Goal: Task Accomplishment & Management: Manage account settings

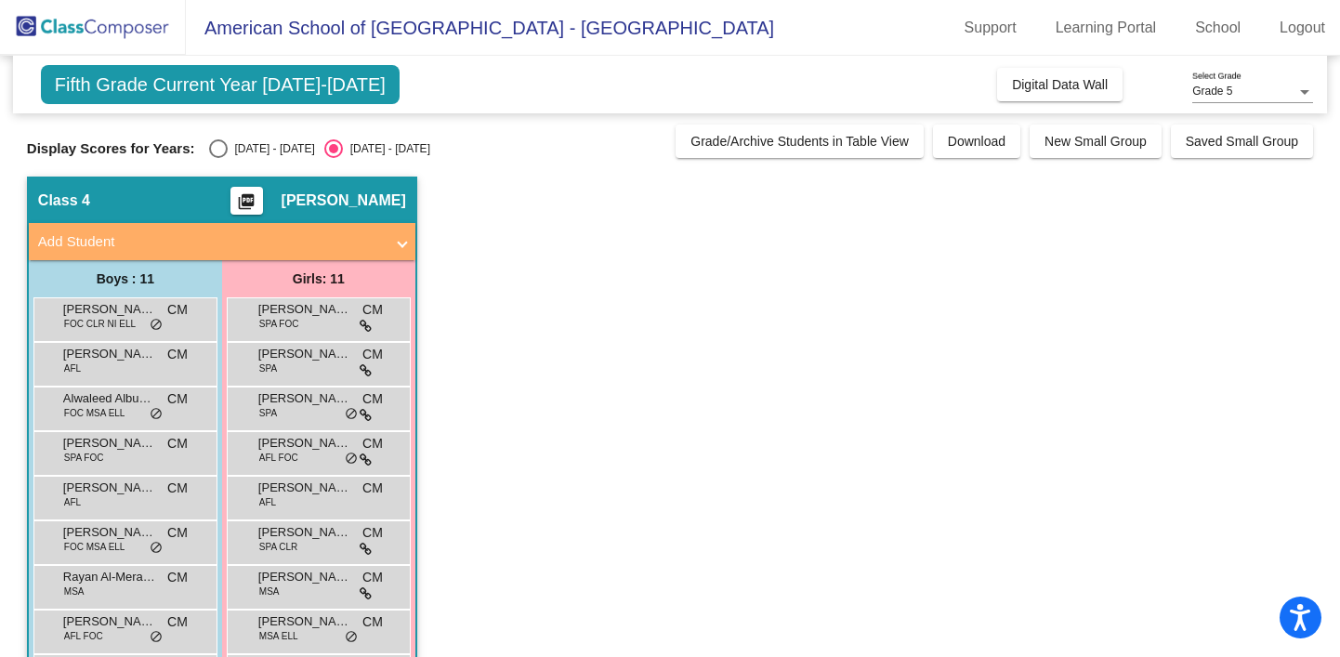
click at [216, 149] on div "Select an option" at bounding box center [218, 148] width 19 height 19
click at [217, 158] on input "[DATE] - [DATE]" at bounding box center [217, 158] width 1 height 1
radio input "true"
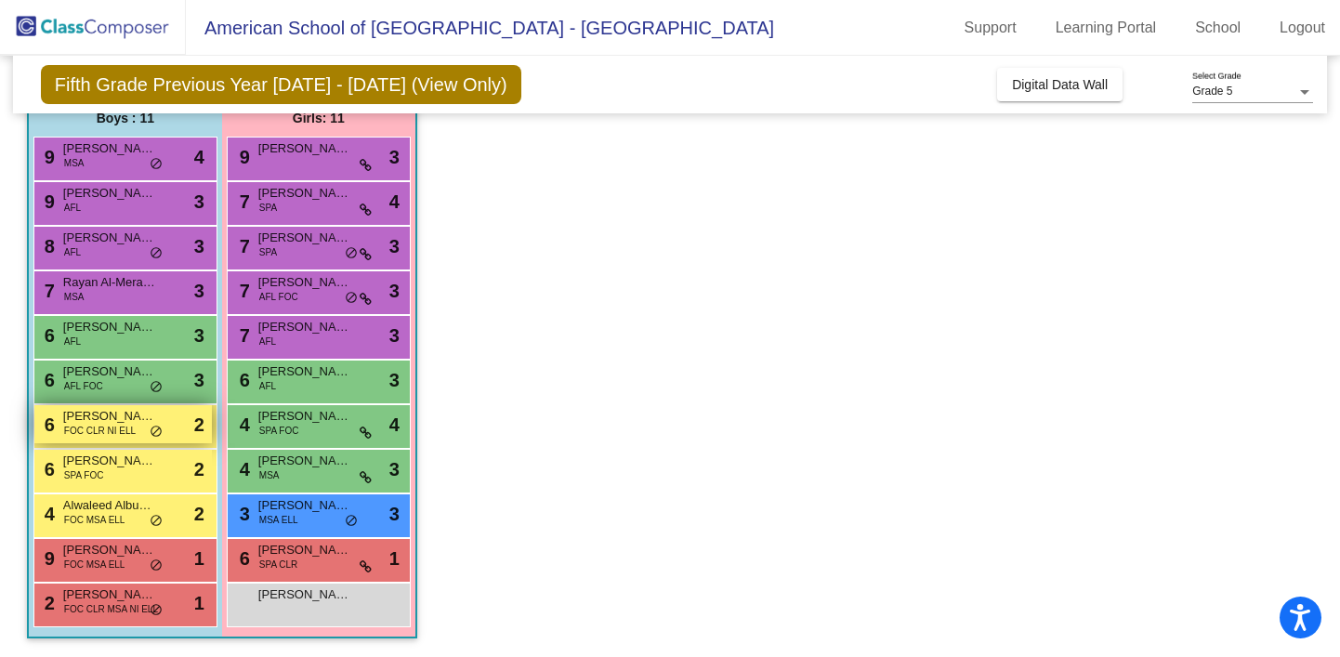
click at [115, 424] on span "FOC CLR NI ELL" at bounding box center [100, 431] width 72 height 14
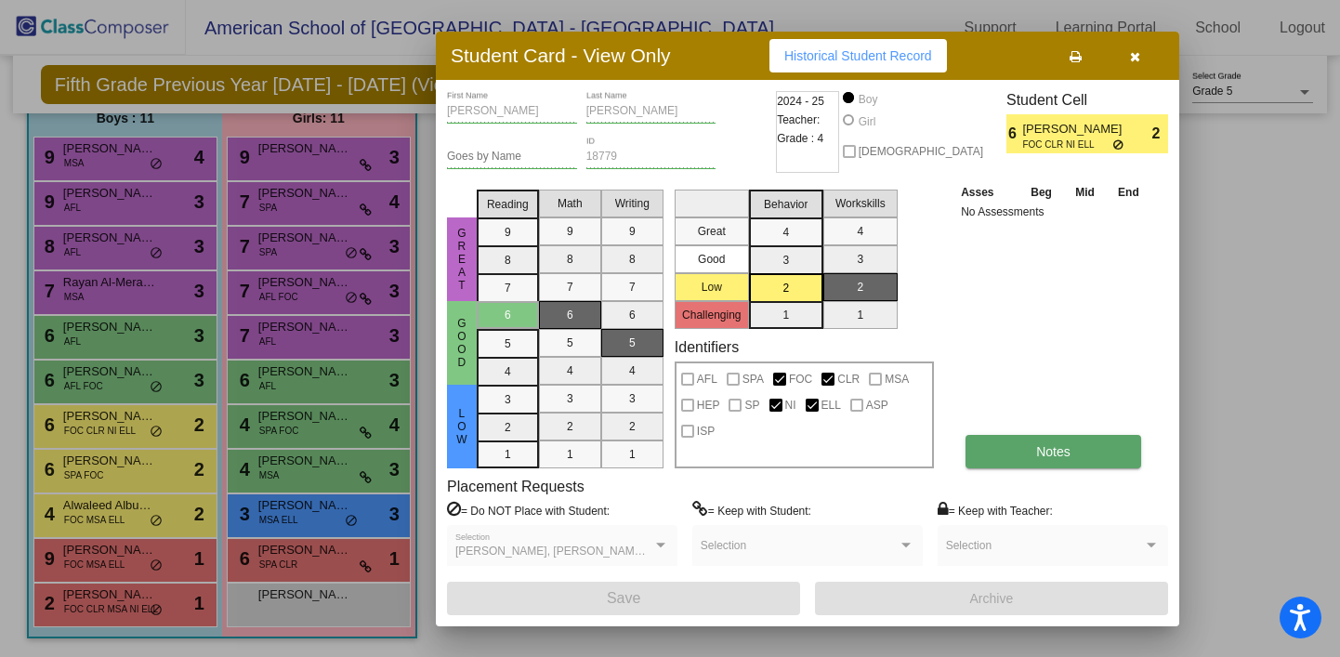
click at [1047, 457] on span "Notes" at bounding box center [1053, 451] width 34 height 15
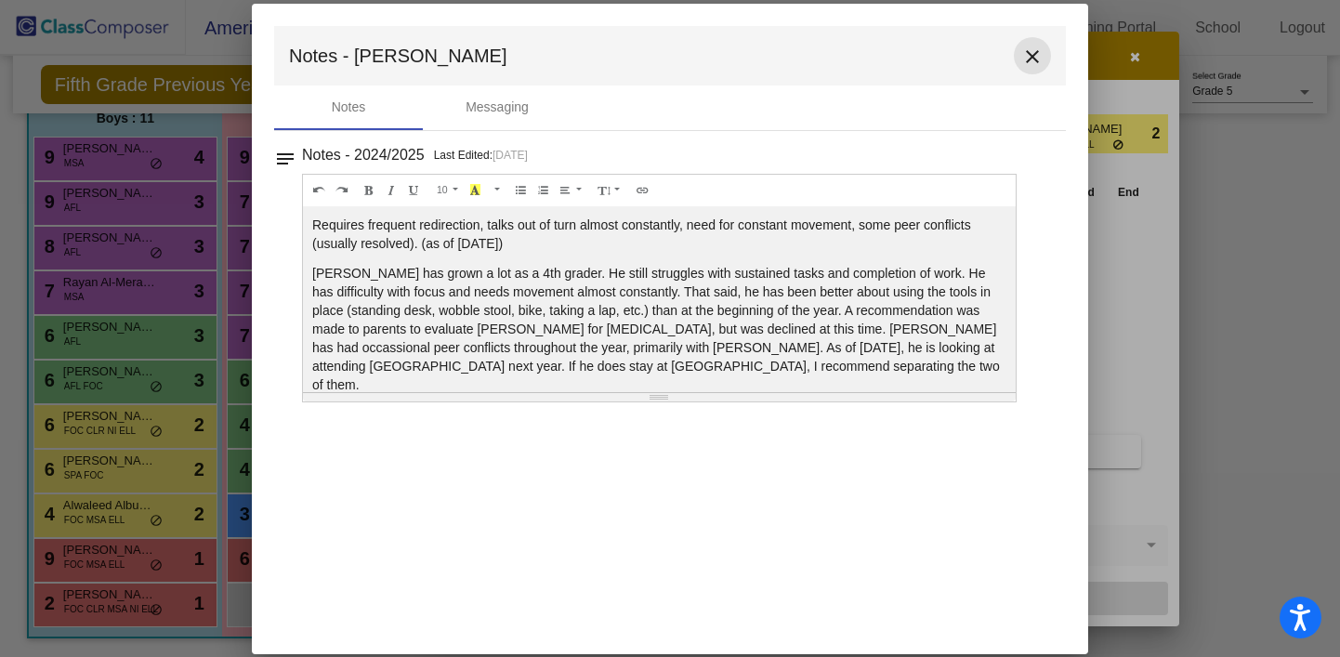
click at [1034, 57] on mat-icon "close" at bounding box center [1032, 57] width 22 height 22
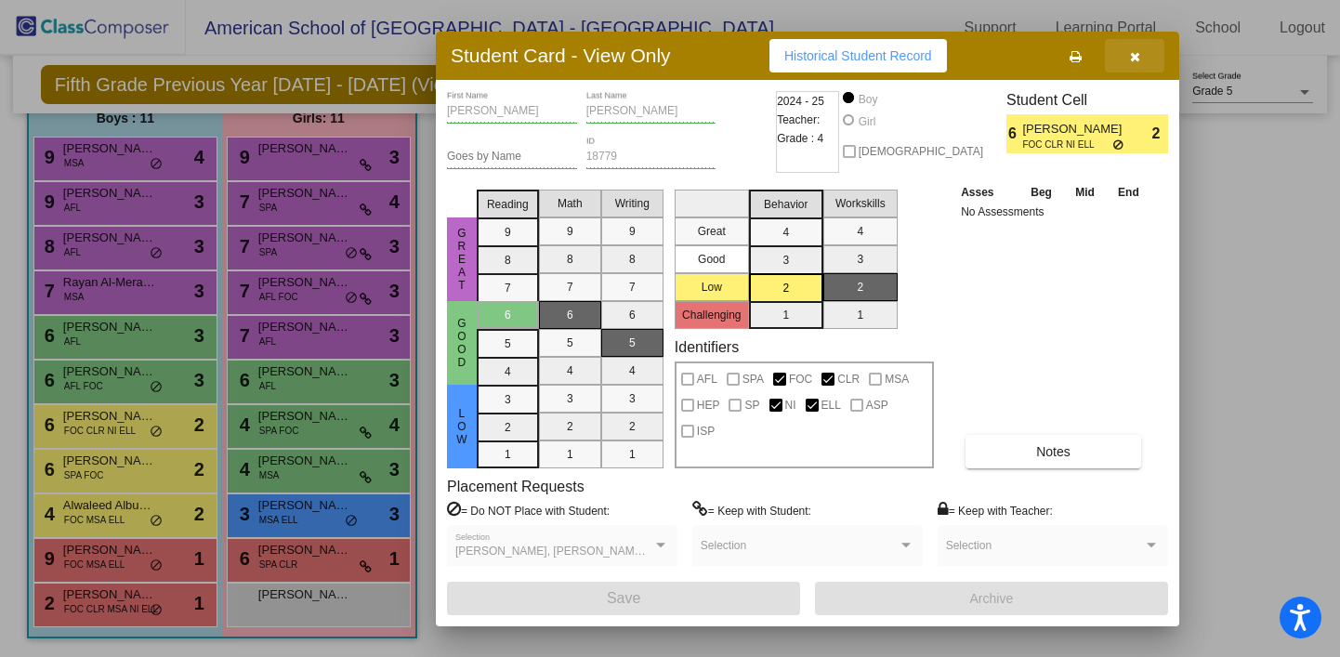
click at [1128, 59] on button "button" at bounding box center [1134, 55] width 59 height 33
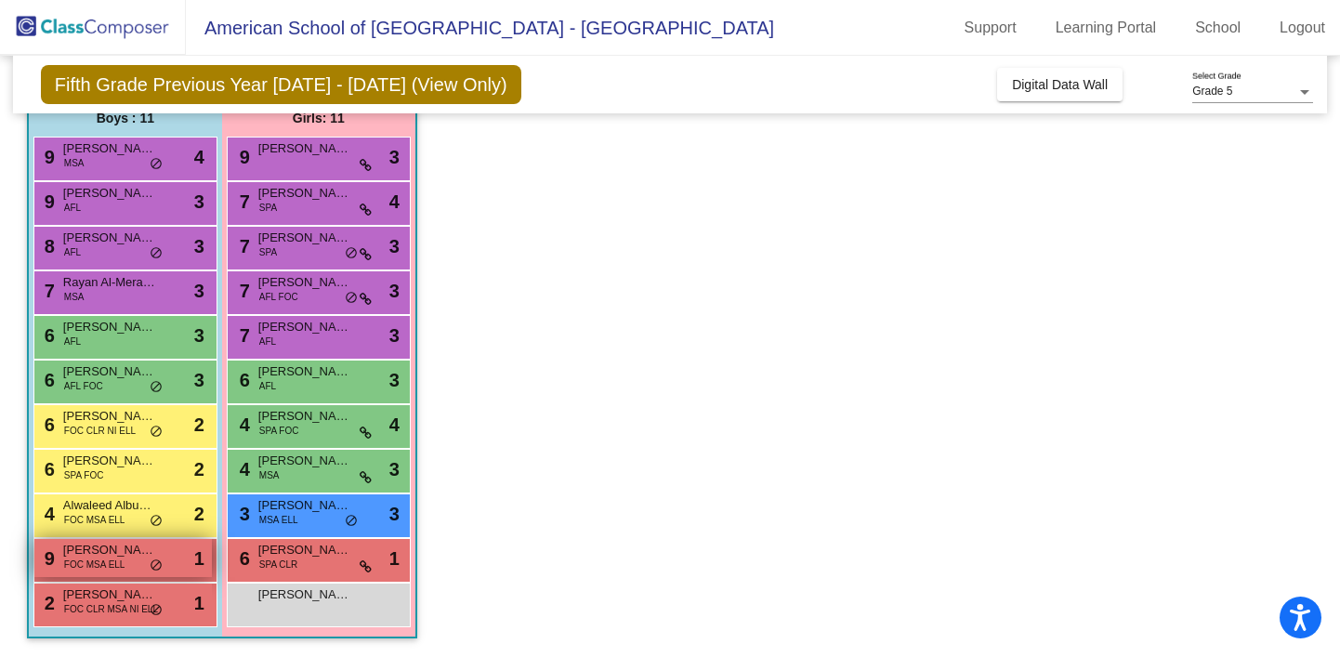
click at [102, 562] on span "FOC MSA ELL" at bounding box center [94, 564] width 61 height 14
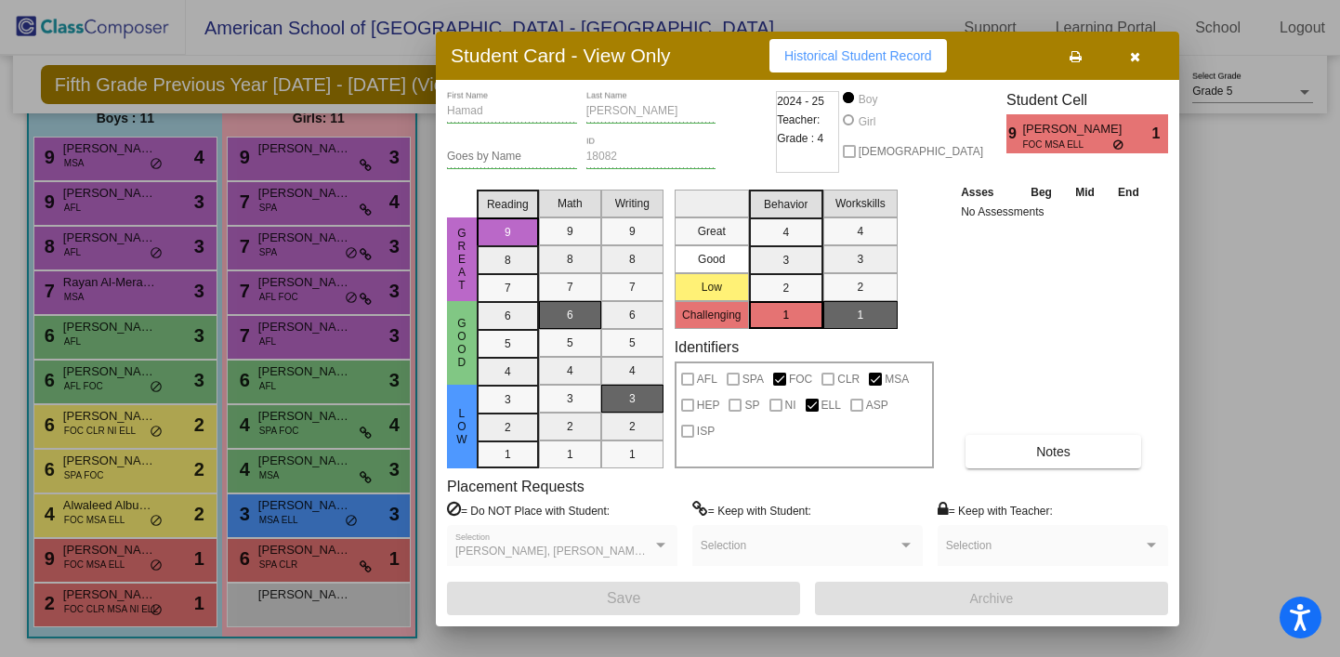
click at [330, 556] on div at bounding box center [670, 328] width 1340 height 657
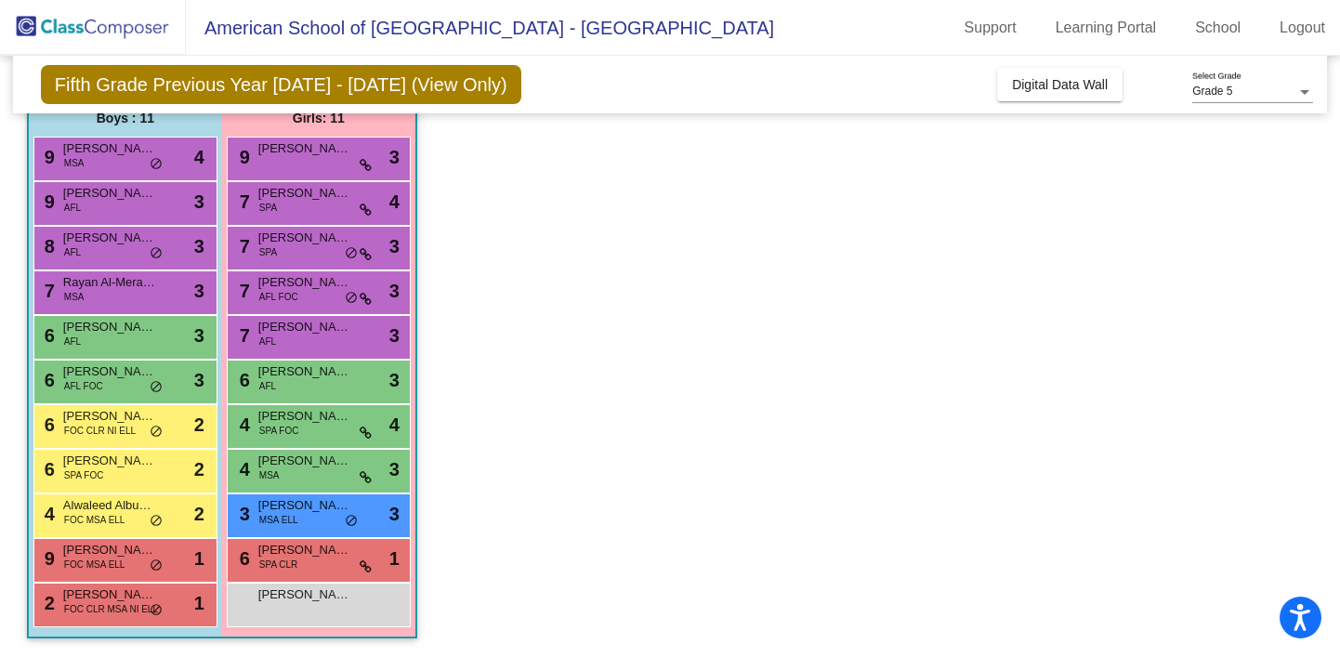
click at [330, 556] on span "[PERSON_NAME]" at bounding box center [304, 550] width 93 height 19
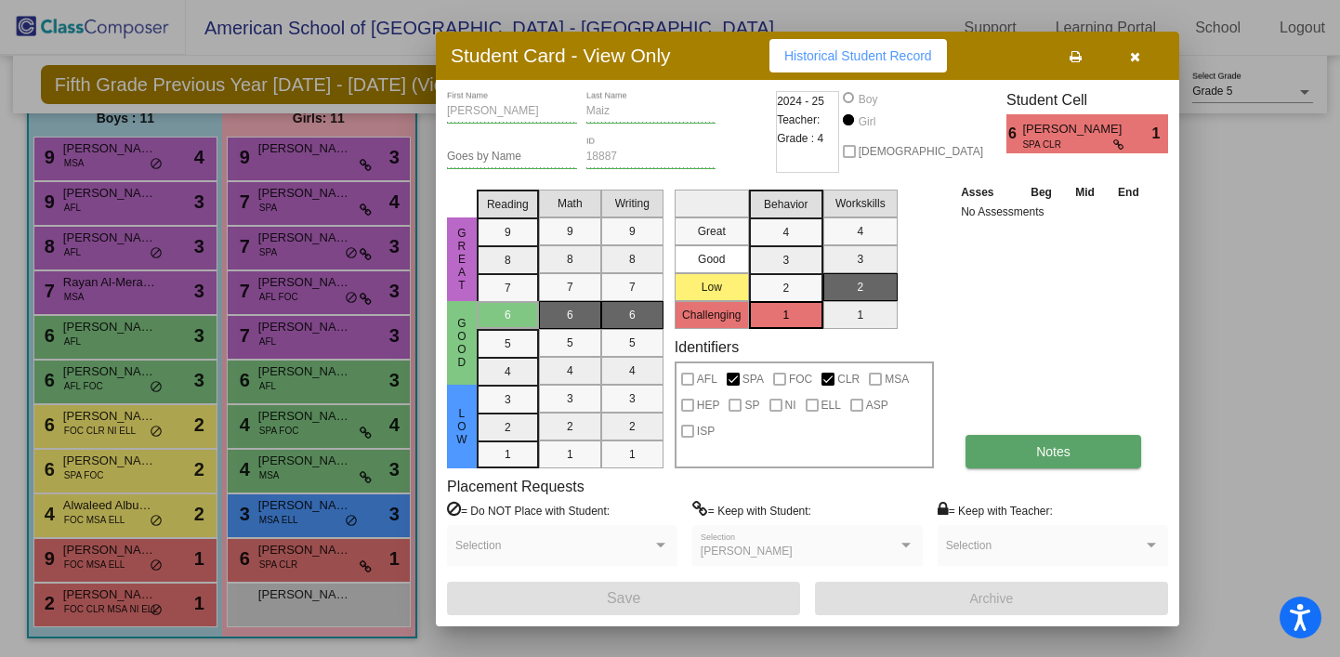
click at [1037, 452] on span "Notes" at bounding box center [1053, 451] width 34 height 15
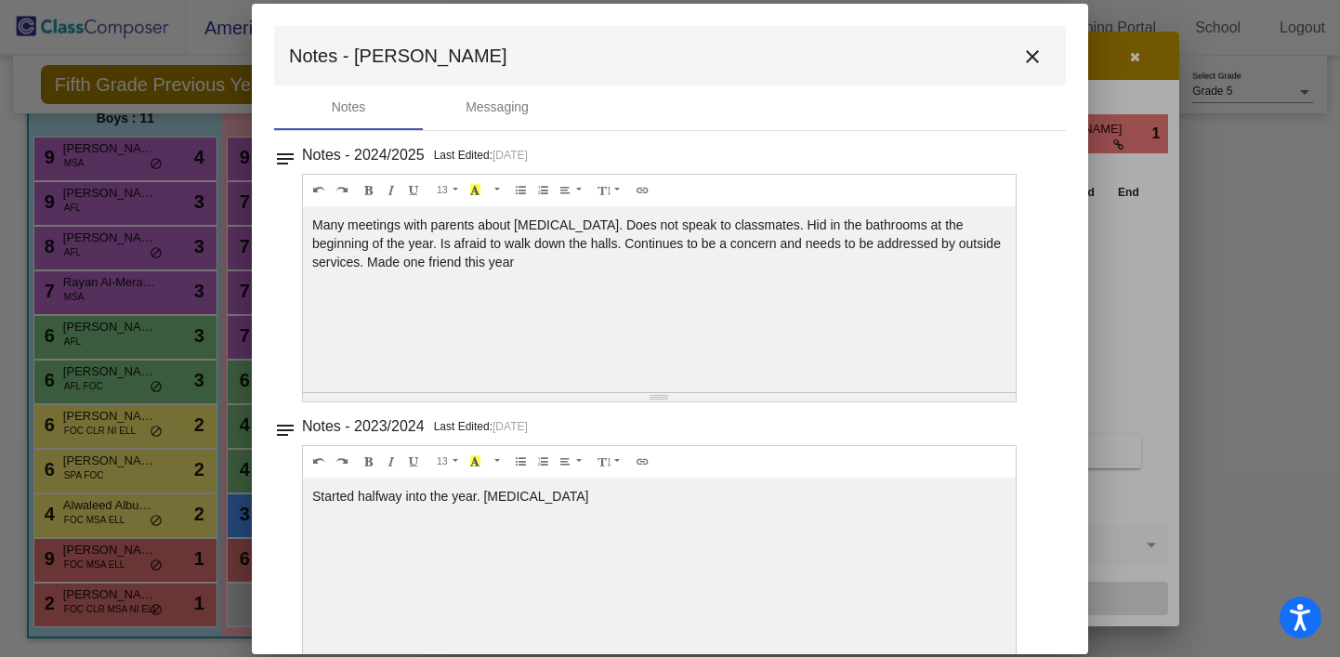
click at [1022, 56] on mat-icon "close" at bounding box center [1032, 57] width 22 height 22
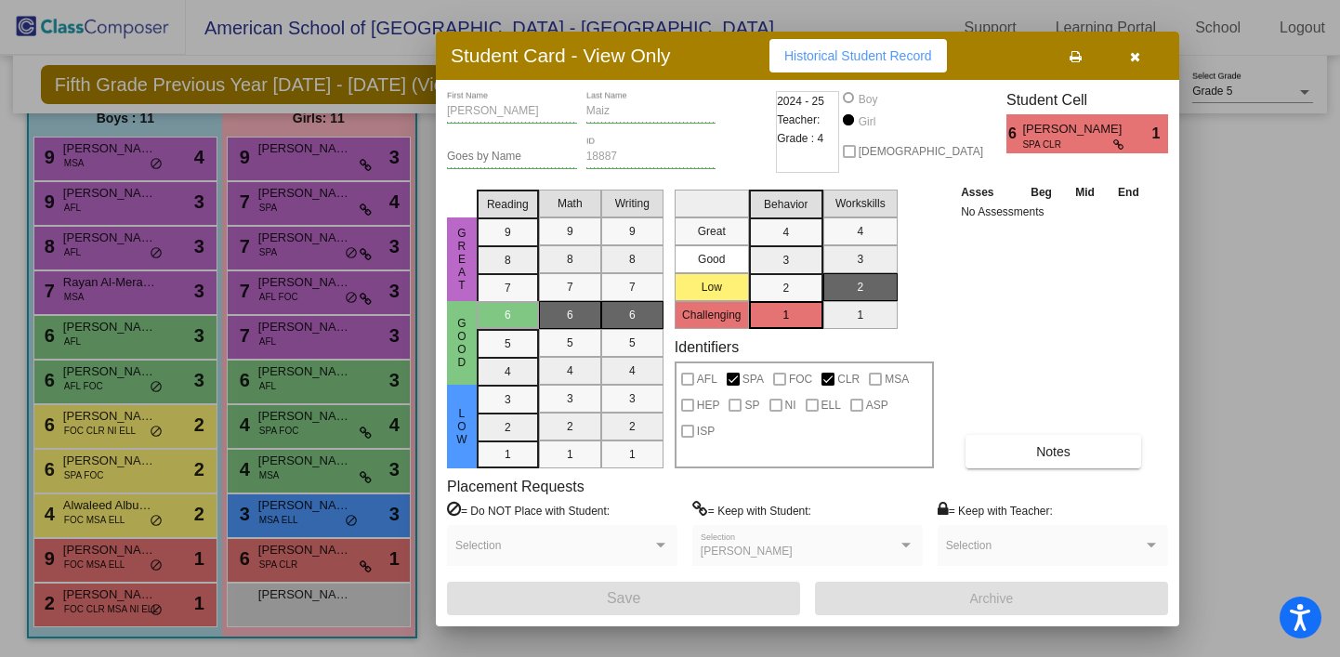
click at [1134, 59] on icon "button" at bounding box center [1135, 56] width 10 height 13
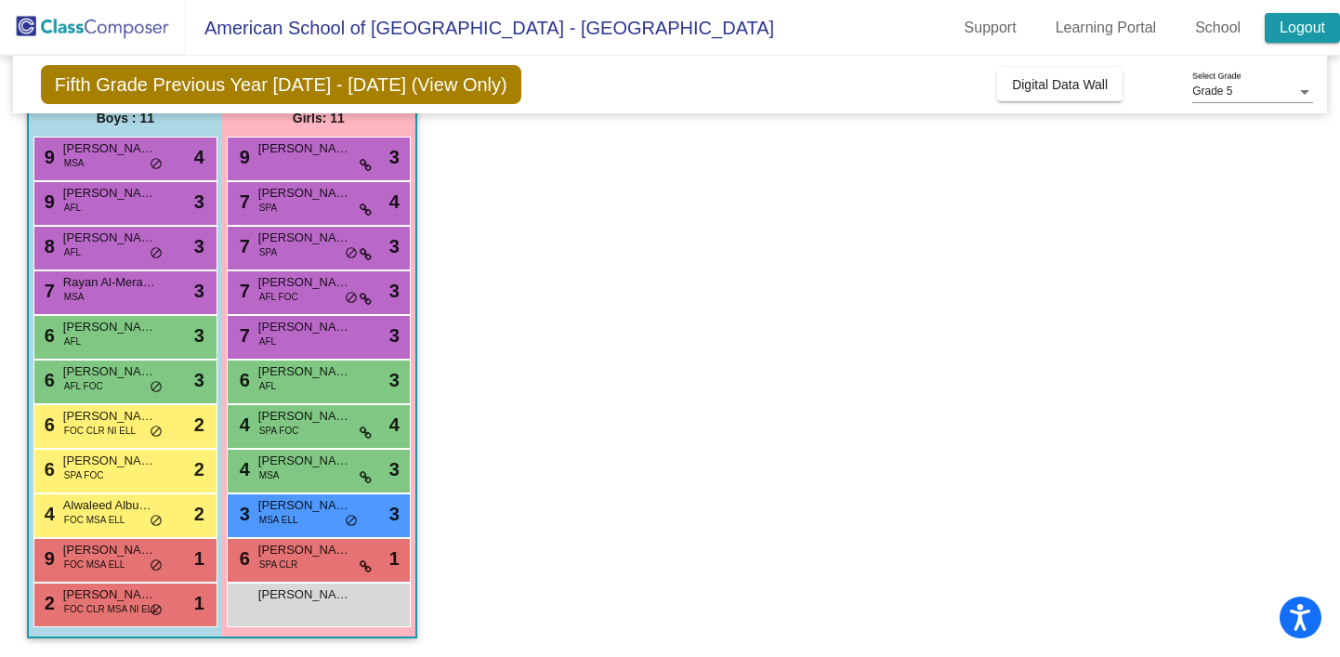
click at [1302, 31] on link "Logout" at bounding box center [1301, 28] width 75 height 30
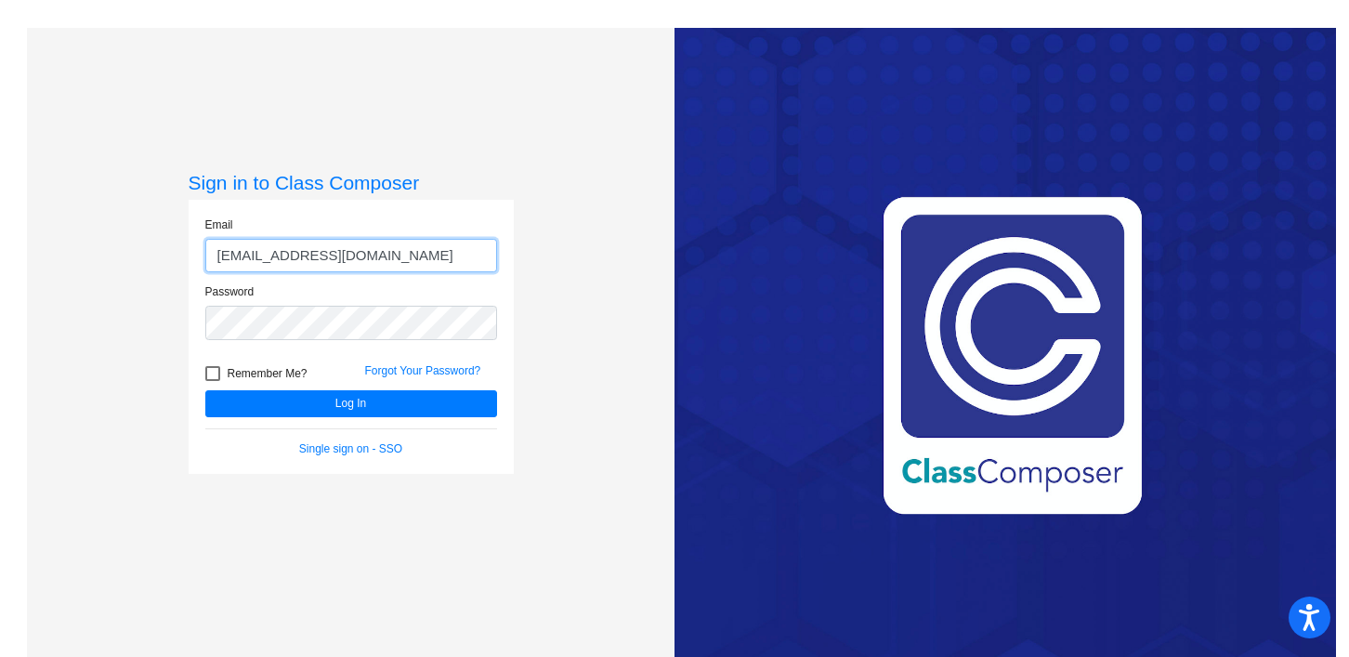
click at [348, 255] on input "[EMAIL_ADDRESS][DOMAIN_NAME]" at bounding box center [351, 256] width 292 height 34
type input "[PERSON_NAME][EMAIL_ADDRESS][PERSON_NAME][DOMAIN_NAME]"
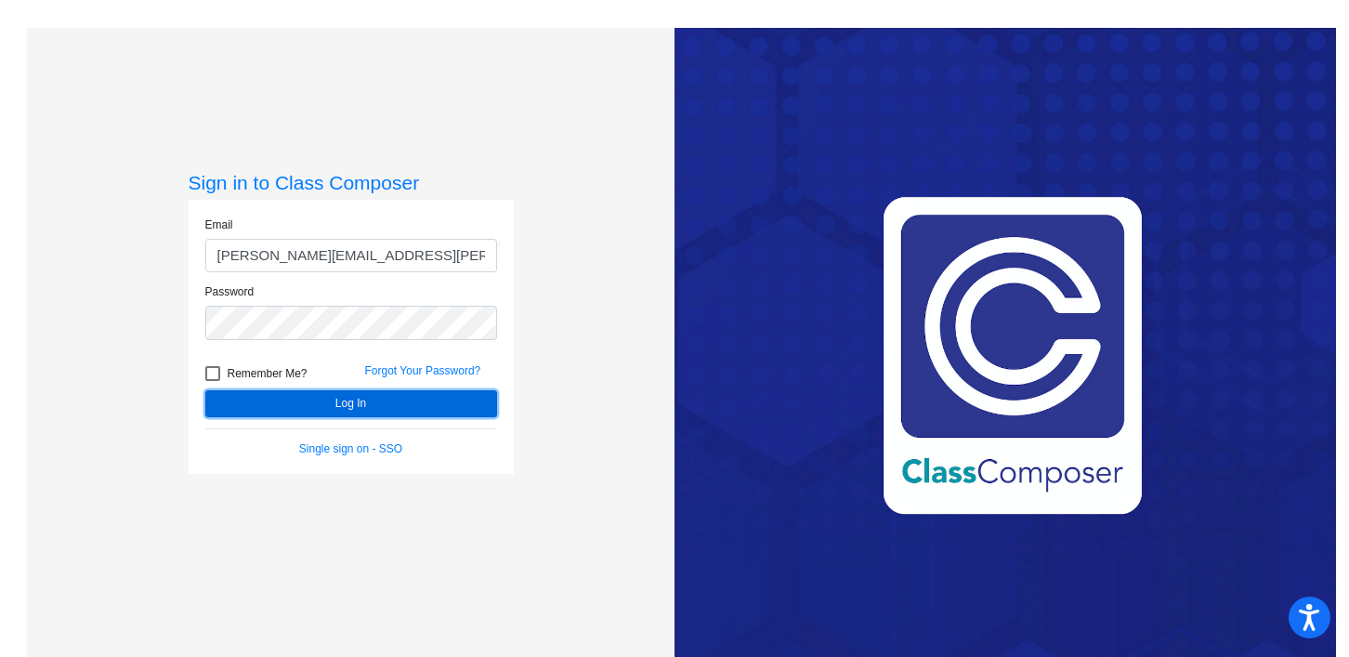
click at [357, 401] on button "Log In" at bounding box center [351, 403] width 292 height 27
